Goal: Complete application form

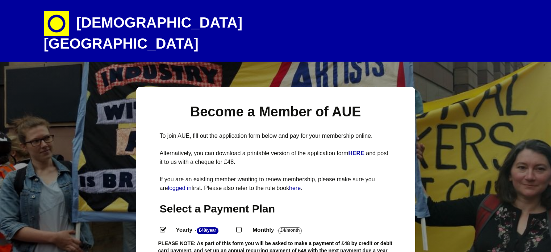
select select
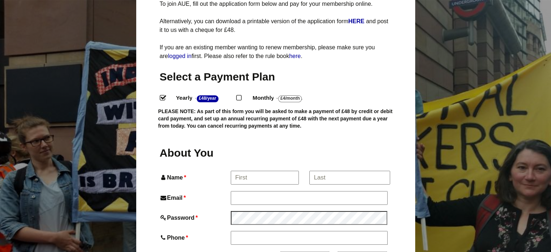
scroll to position [139, 0]
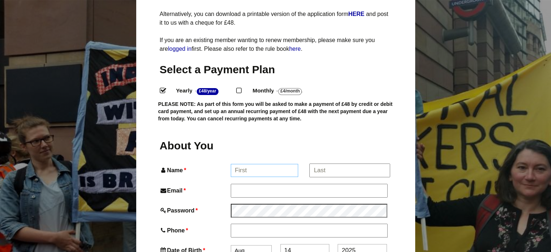
click at [263, 164] on input "Name *" at bounding box center [264, 170] width 67 height 13
type input "[PERSON_NAME]"
type input "Rebecca Plas"
type input "[EMAIL_ADDRESS][DOMAIN_NAME]"
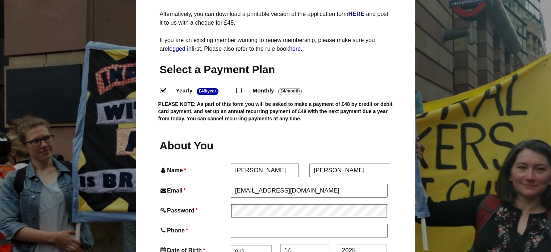
type input "07773796607"
type input "24 Fearnville Estate"
type input "Clevedon"
type input "BS21 6PX"
click at [340, 164] on input "Rebecca Plas" at bounding box center [349, 170] width 80 height 13
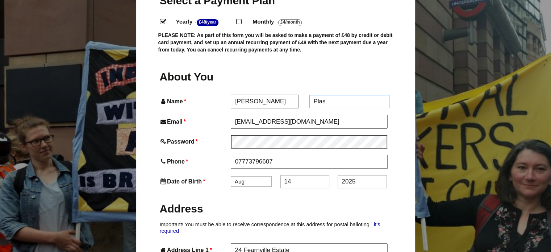
scroll to position [208, 0]
type input "Plas"
click at [253, 176] on select "Jan Feb Mar Apr May Jun Jul Aug Sep Oct Nov Dec" at bounding box center [251, 181] width 41 height 10
select select "7"
click at [231, 176] on select "Jan Feb Mar Apr May Jun Jul Aug Sep Oct Nov Dec" at bounding box center [251, 181] width 41 height 10
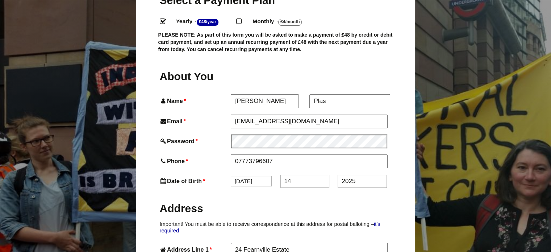
click at [297, 175] on input "14" at bounding box center [304, 181] width 49 height 13
type input "13"
click at [358, 175] on input "2025" at bounding box center [361, 181] width 49 height 13
type input "2"
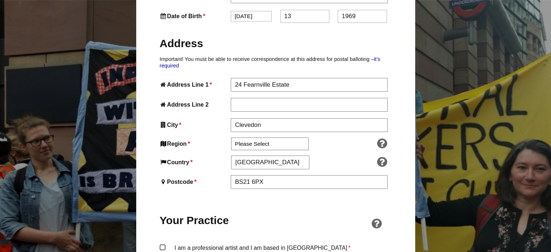
scroll to position [374, 0]
type input "1969"
click at [280, 136] on select "Please Select South East England London North West England East of England West…" at bounding box center [269, 142] width 77 height 13
select select "South West"
click at [231, 136] on select "Please Select South East England London North West England East of England West…" at bounding box center [269, 142] width 77 height 13
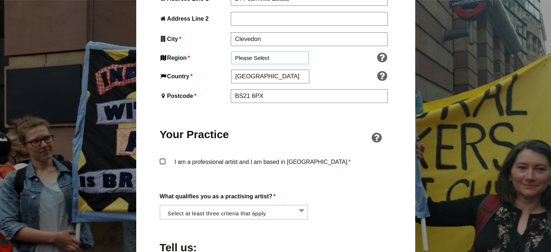
scroll to position [461, 0]
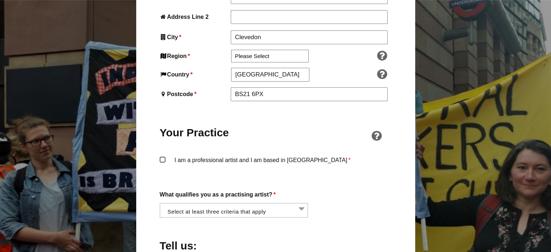
click at [162, 155] on label "I am a professional artist and I am based in England *" at bounding box center [276, 166] width 232 height 22
click at [0, 0] on input "I am a professional artist and I am based in England *" at bounding box center [0, 0] width 0 height 0
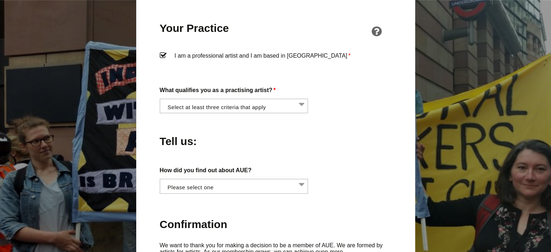
scroll to position [566, 0]
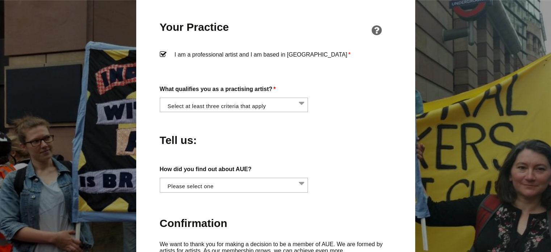
click at [301, 98] on li at bounding box center [236, 104] width 148 height 12
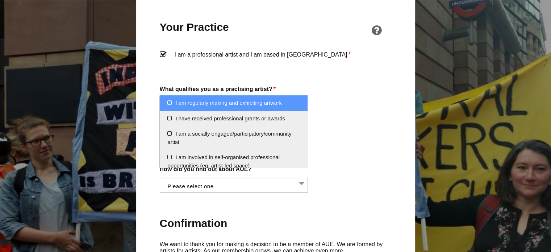
click at [169, 102] on li "I am regularly making and exhibiting artwork" at bounding box center [234, 103] width 148 height 16
select select "regularly_making_and_exhibiting_artwork"
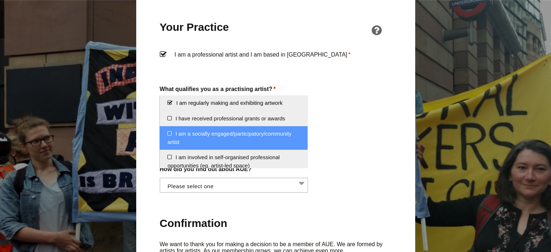
click at [168, 133] on li "I am a socially engaged/participatory/community artist" at bounding box center [234, 138] width 148 height 24
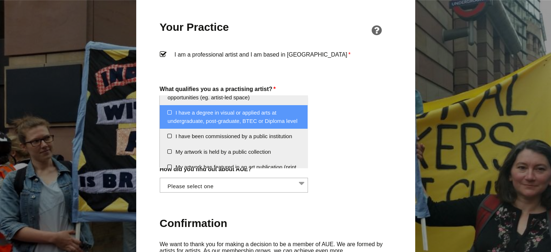
scroll to position [72, 0]
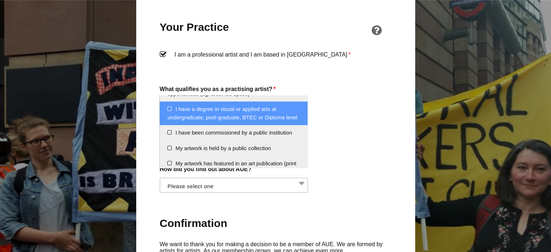
click at [169, 108] on li "I have a degree in visual or applied arts at undergraduate, post-graduate, BTEC…" at bounding box center [234, 113] width 148 height 24
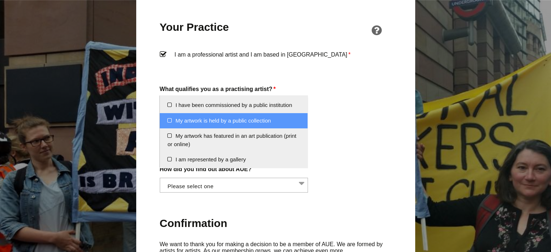
scroll to position [109, 0]
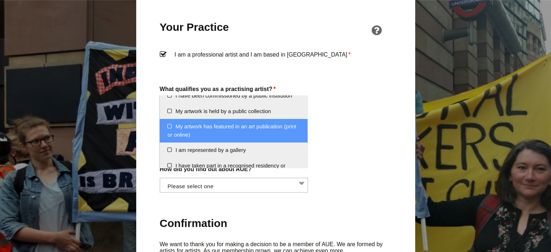
click at [169, 134] on li "My artwork has featured in an art publication (print or online)" at bounding box center [234, 131] width 148 height 24
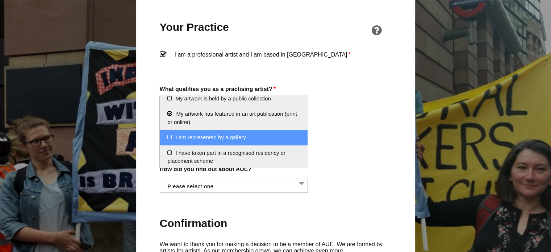
scroll to position [130, 0]
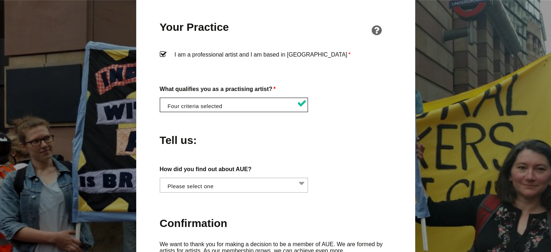
click at [270, 188] on div "About You Name * Rebecca First * Plas Last Email * rplas@hotmail.co.uk Password…" at bounding box center [276, 42] width 232 height 662
click at [300, 178] on li at bounding box center [236, 184] width 148 height 12
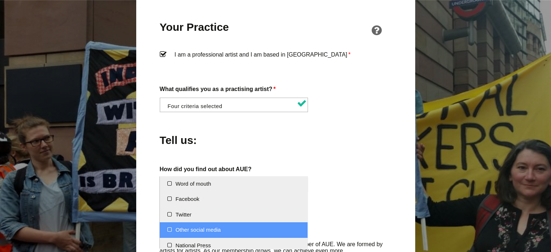
select select "Other social media"
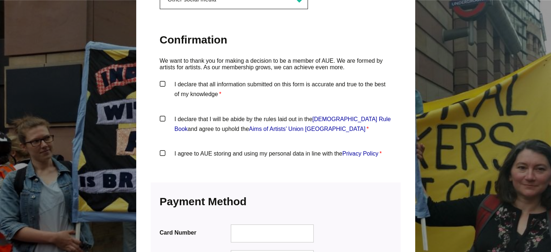
scroll to position [755, 0]
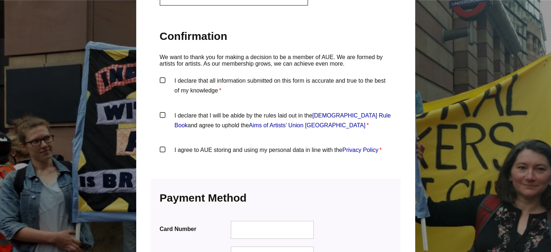
click at [163, 76] on label "I declare that all information submitted on this form is accurate and true to t…" at bounding box center [276, 87] width 232 height 22
click at [0, 0] on input "I declare that all information submitted on this form is accurate and true to t…" at bounding box center [0, 0] width 0 height 0
click at [162, 110] on label "I declare that I will be abide by the rules laid out in the Artists' Union Engl…" at bounding box center [276, 121] width 232 height 22
click at [0, 0] on input "I declare that I will be abide by the rules laid out in the Artists' Union Engl…" at bounding box center [0, 0] width 0 height 0
click at [161, 145] on label "I agree to AUE storing and using my personal data in line with the Privacy Poli…" at bounding box center [276, 156] width 232 height 22
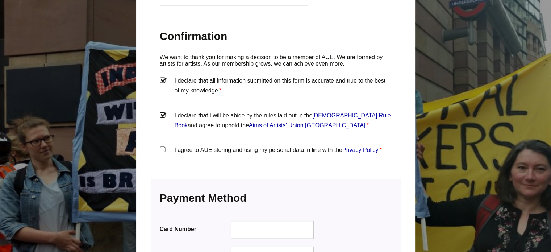
click at [0, 0] on input "I agree to AUE storing and using my personal data in line with the Privacy Poli…" at bounding box center [0, 0] width 0 height 0
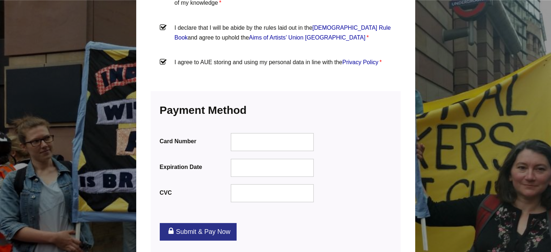
scroll to position [842, 0]
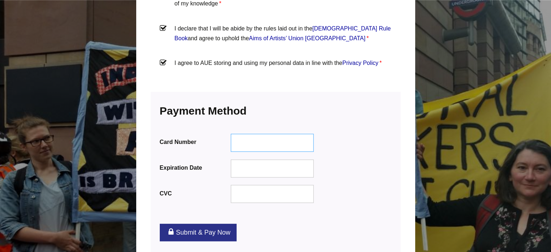
click at [256, 133] on div at bounding box center [271, 142] width 83 height 18
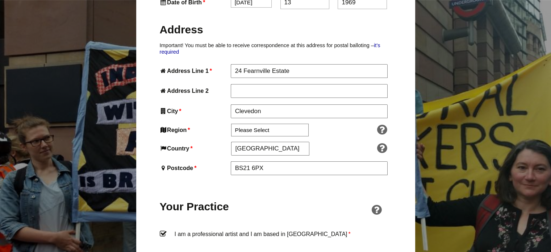
scroll to position [386, 0]
click at [260, 84] on input "Address Line 2" at bounding box center [309, 90] width 156 height 13
click at [264, 105] on input "Clevedon" at bounding box center [309, 111] width 156 height 13
click at [273, 181] on div "Your Practice" at bounding box center [276, 201] width 232 height 41
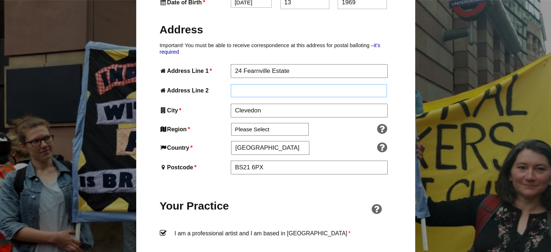
click at [251, 84] on input "Address Line 2" at bounding box center [309, 90] width 156 height 13
type input "Clevedon"
click at [262, 104] on input "Clevedon" at bounding box center [309, 110] width 156 height 13
type input "C"
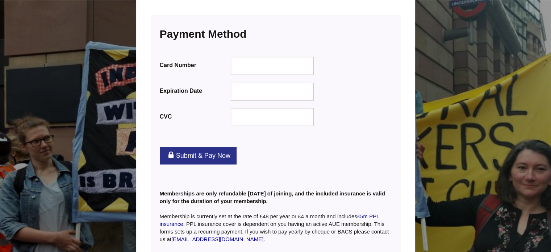
scroll to position [918, 0]
type input "[GEOGRAPHIC_DATA]"
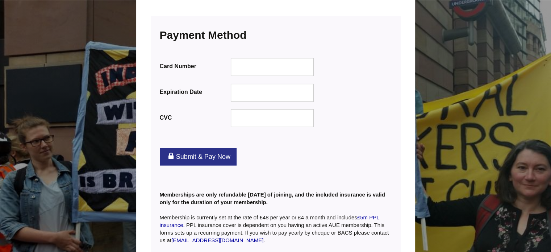
click at [202, 148] on link "Submit & Pay Now" at bounding box center [198, 156] width 77 height 17
